Goal: Information Seeking & Learning: Learn about a topic

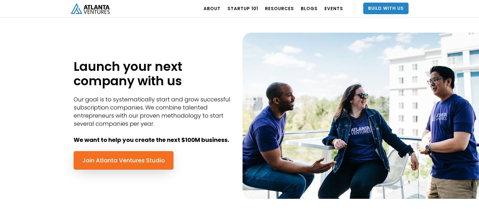
scroll to position [261, 0]
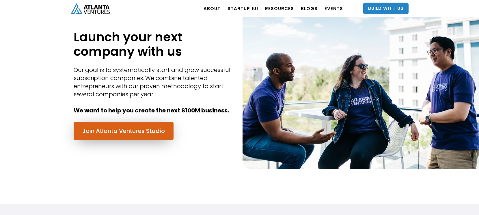
click at [159, 131] on link "Join Atlanta Ventures Studio" at bounding box center [124, 131] width 100 height 18
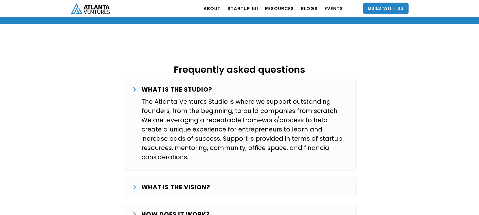
scroll to position [914, 0]
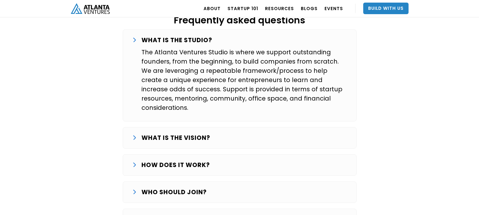
click at [183, 181] on div "WHO SHOULD JOIN? We are looking for entrepreneurs that want to commit full-time…" at bounding box center [240, 191] width 234 height 21
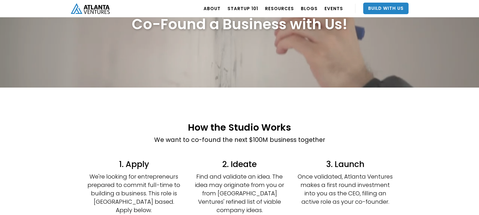
scroll to position [0, 0]
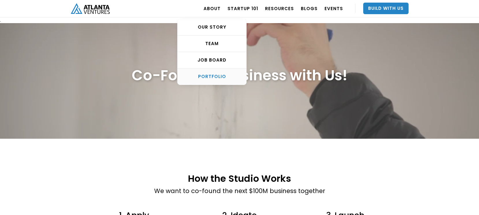
click at [225, 77] on div "PORTFOLIO" at bounding box center [212, 77] width 69 height 6
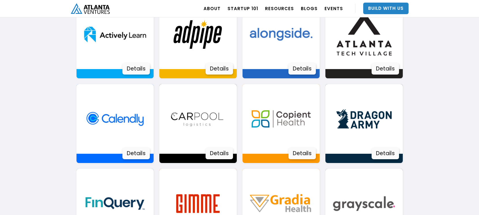
scroll to position [463, 0]
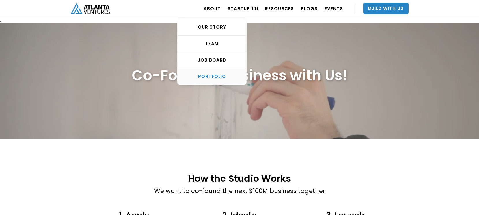
click at [219, 72] on link "PORTFOLIO" at bounding box center [212, 76] width 69 height 16
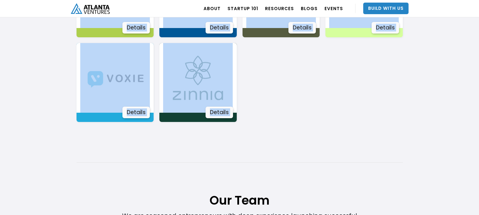
scroll to position [1122, 0]
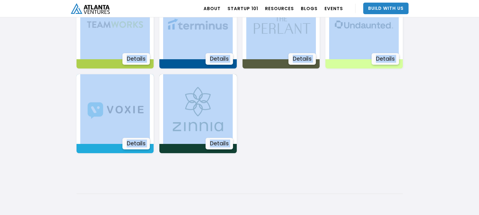
drag, startPoint x: 94, startPoint y: 129, endPoint x: 321, endPoint y: 154, distance: 228.4
click at [321, 154] on body ". Loading. . . ABOUT OUR STORY TEAM Job Board PORTFOLIO Startup 101 RESOURCES T…" at bounding box center [239, 85] width 479 height 2414
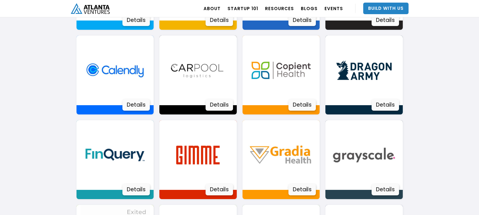
scroll to position [483, 0]
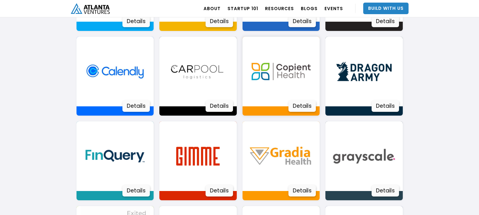
click at [282, 77] on img at bounding box center [281, 72] width 70 height 70
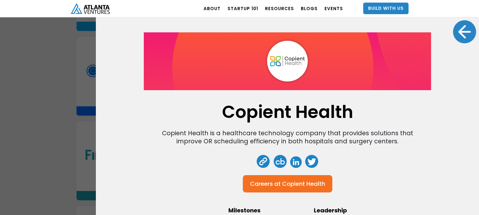
click at [76, 121] on div "Copient Health Copient Health is a healthcare technology company that provides …" at bounding box center [239, 107] width 479 height 215
click at [454, 25] on div at bounding box center [464, 31] width 23 height 23
